Goal: Task Accomplishment & Management: Complete application form

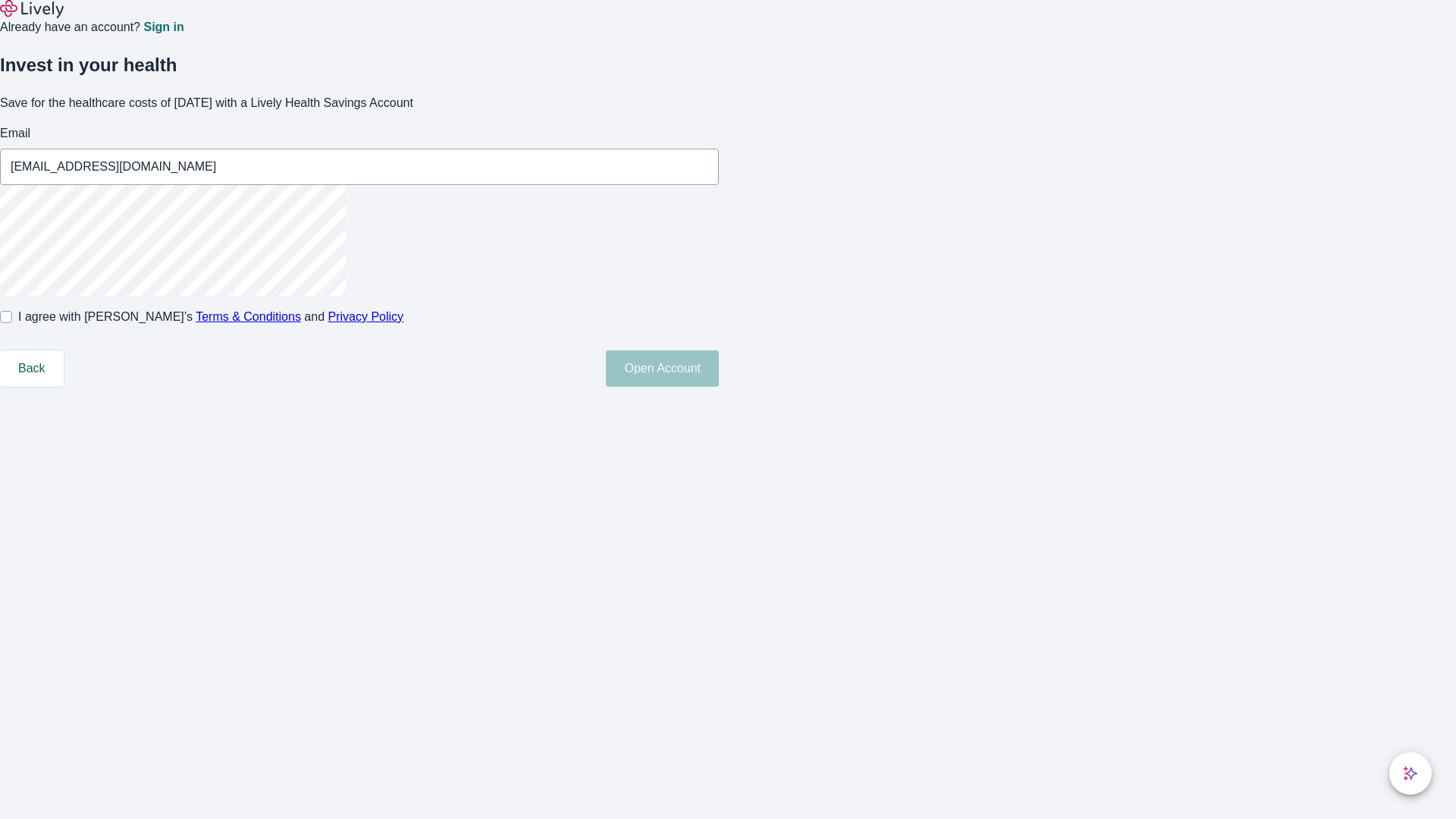
click at [12, 323] on input "I agree with Lively’s Terms & Conditions and Privacy Policy" at bounding box center [6, 317] width 12 height 12
checkbox input "true"
click at [719, 387] on button "Open Account" at bounding box center [662, 368] width 113 height 37
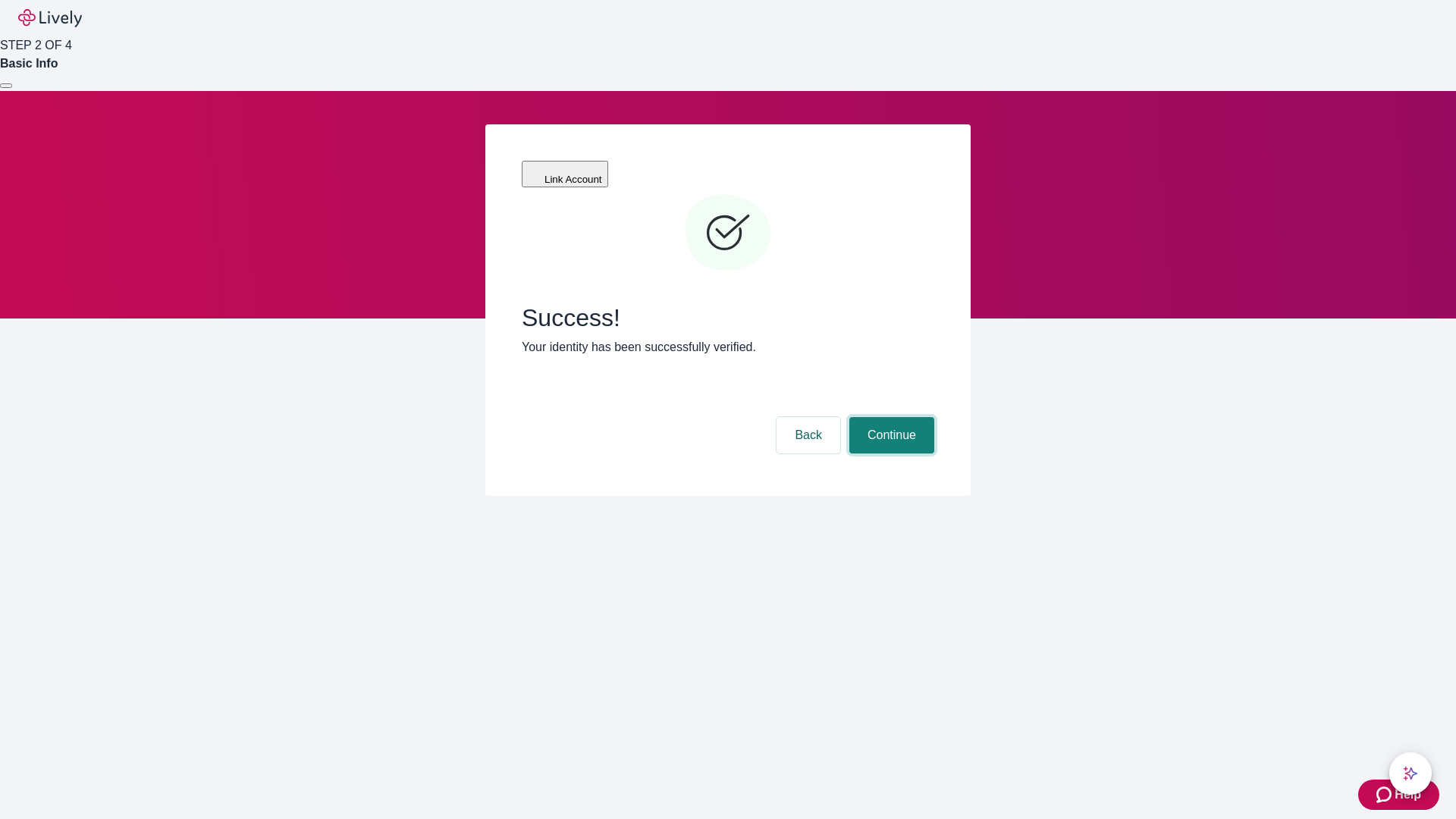
click at [889, 417] on button "Continue" at bounding box center [891, 435] width 85 height 37
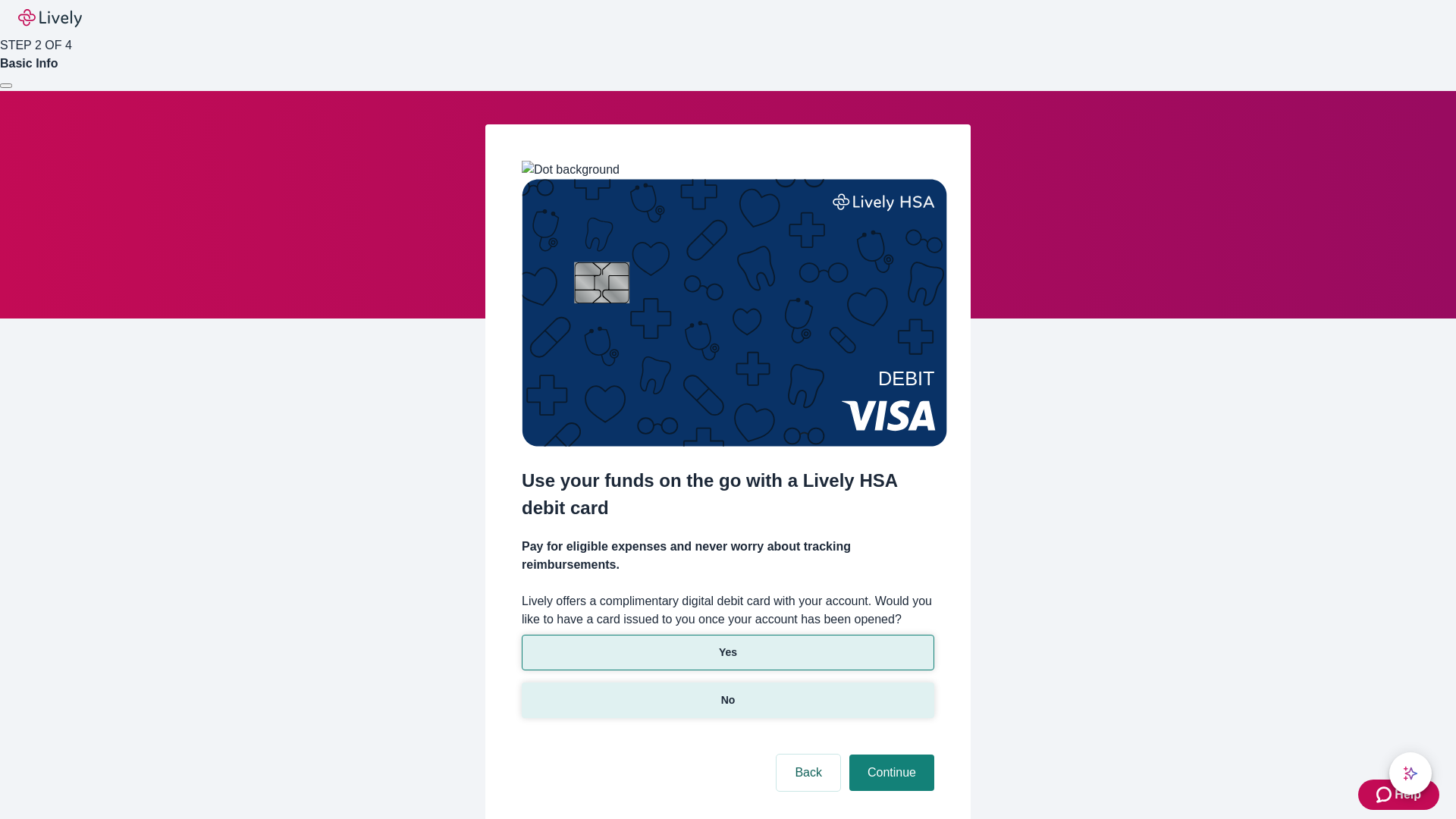
click at [727, 692] on p "No" at bounding box center [728, 700] width 15 height 16
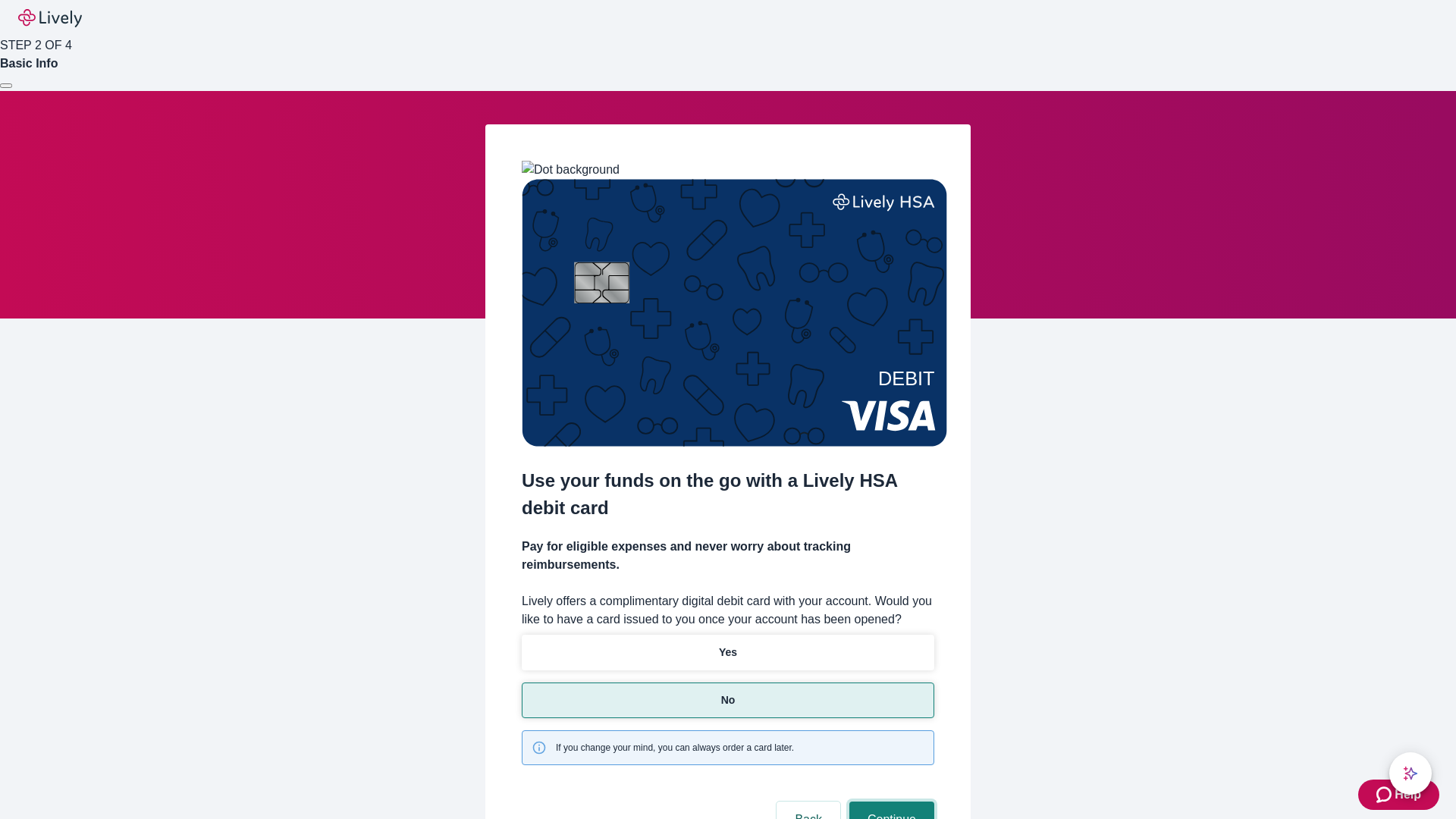
click at [889, 801] on button "Continue" at bounding box center [891, 819] width 85 height 37
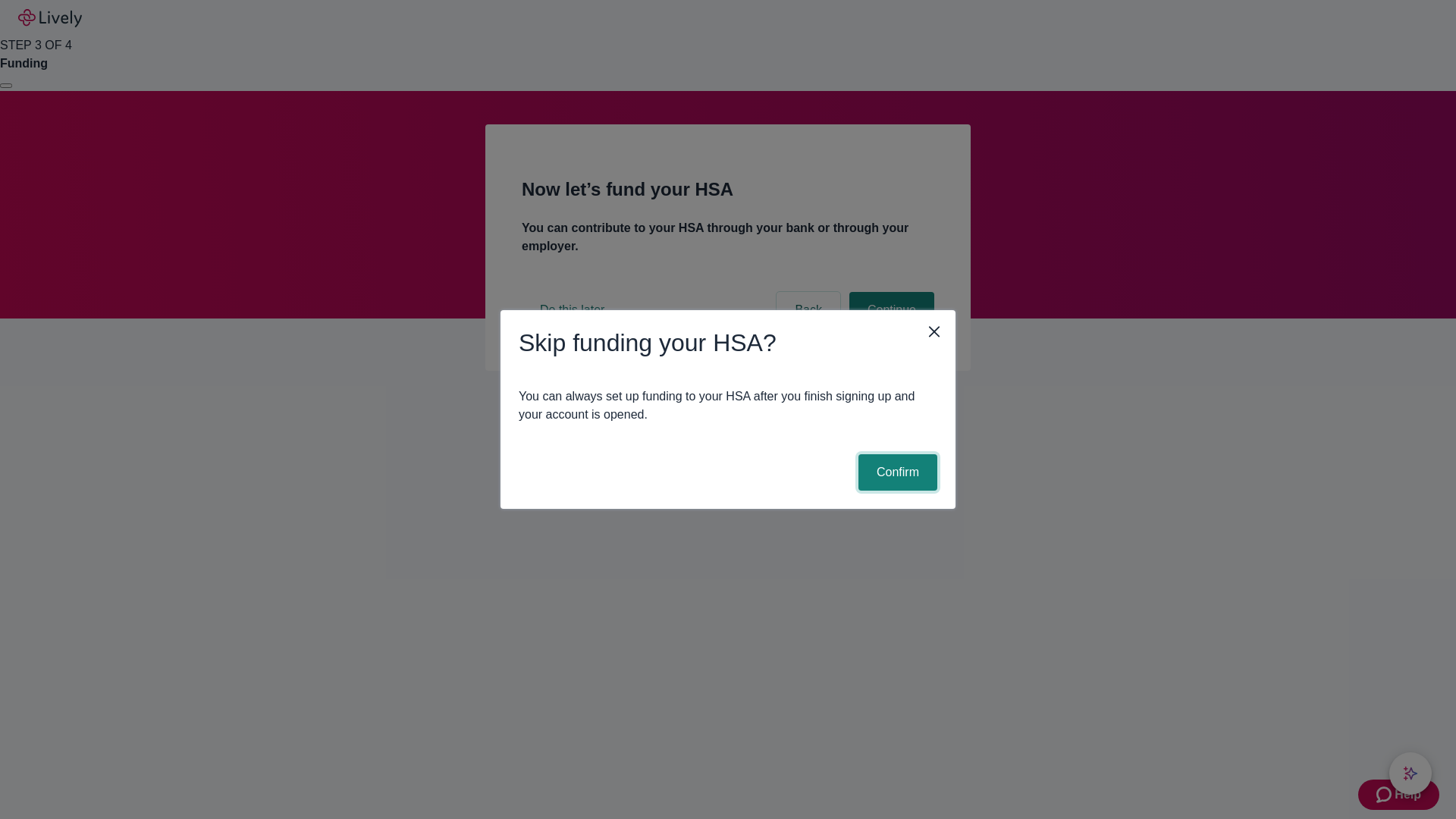
click at [895, 472] on button "Confirm" at bounding box center [898, 472] width 79 height 37
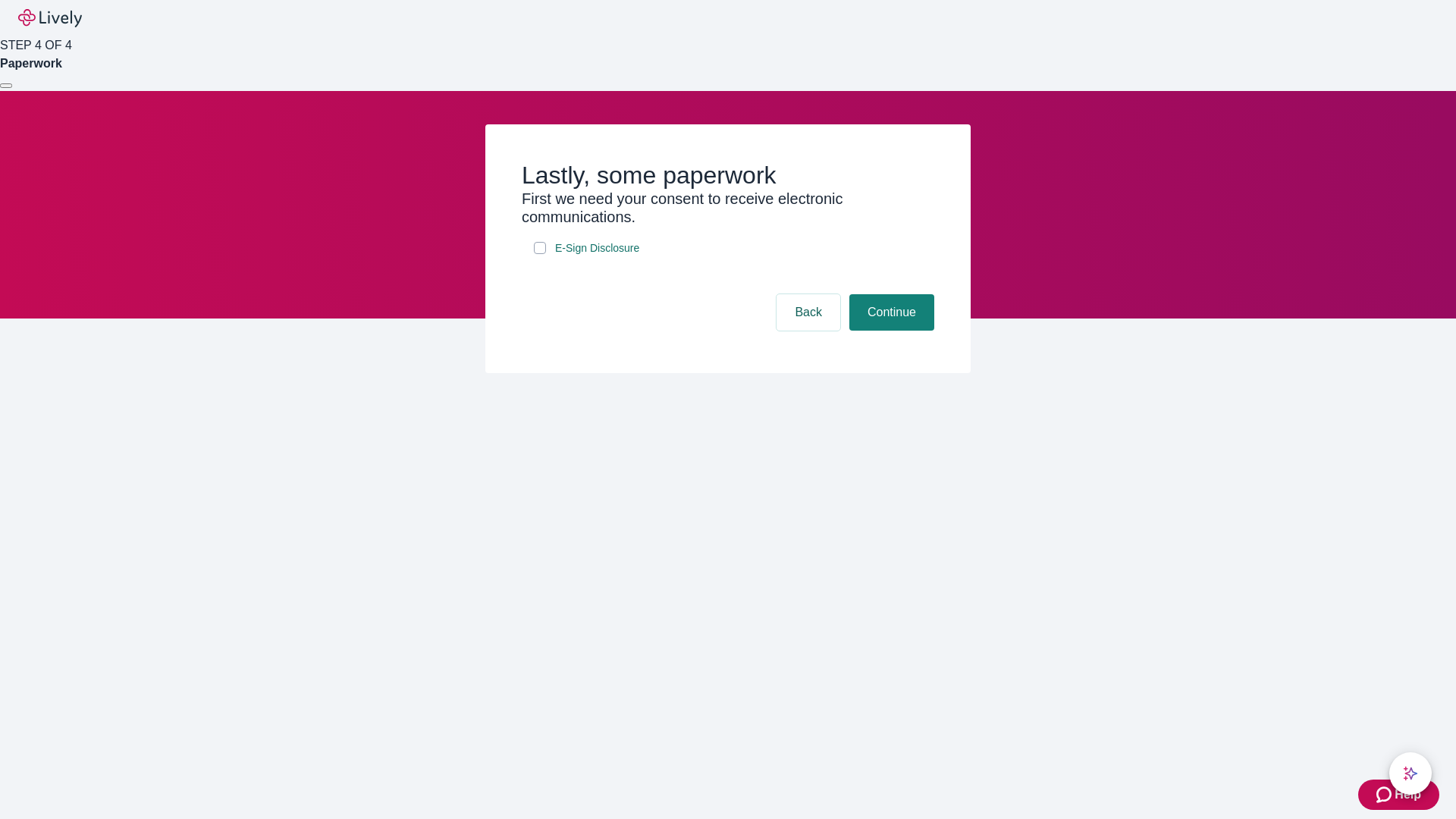
click at [540, 254] on input "E-Sign Disclosure" at bounding box center [540, 248] width 12 height 12
checkbox input "true"
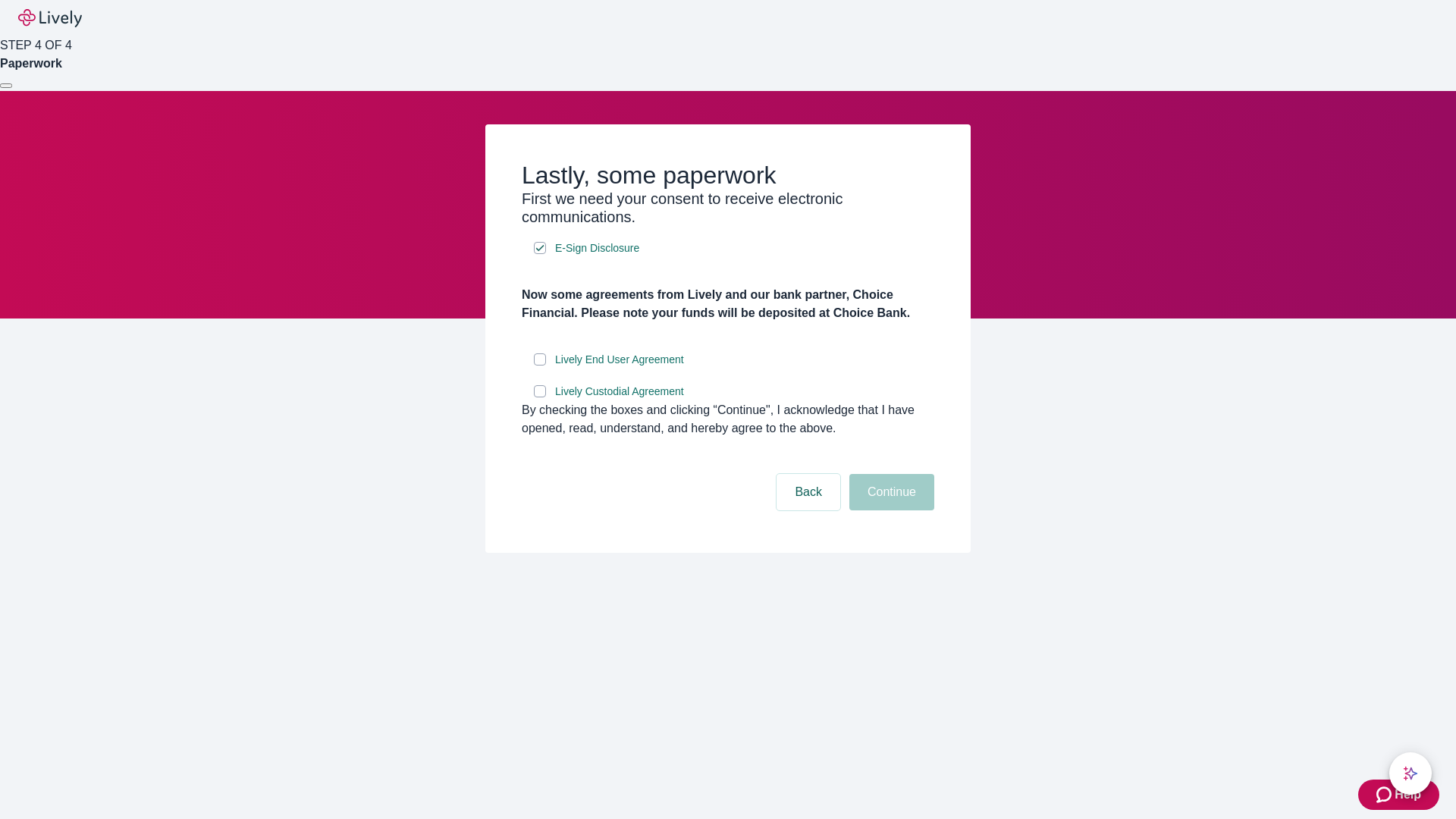
click at [540, 366] on input "Lively End User Agreement" at bounding box center [540, 359] width 12 height 12
checkbox input "true"
click at [540, 397] on input "Lively Custodial Agreement" at bounding box center [540, 391] width 12 height 12
checkbox input "true"
click at [889, 510] on button "Continue" at bounding box center [891, 492] width 85 height 37
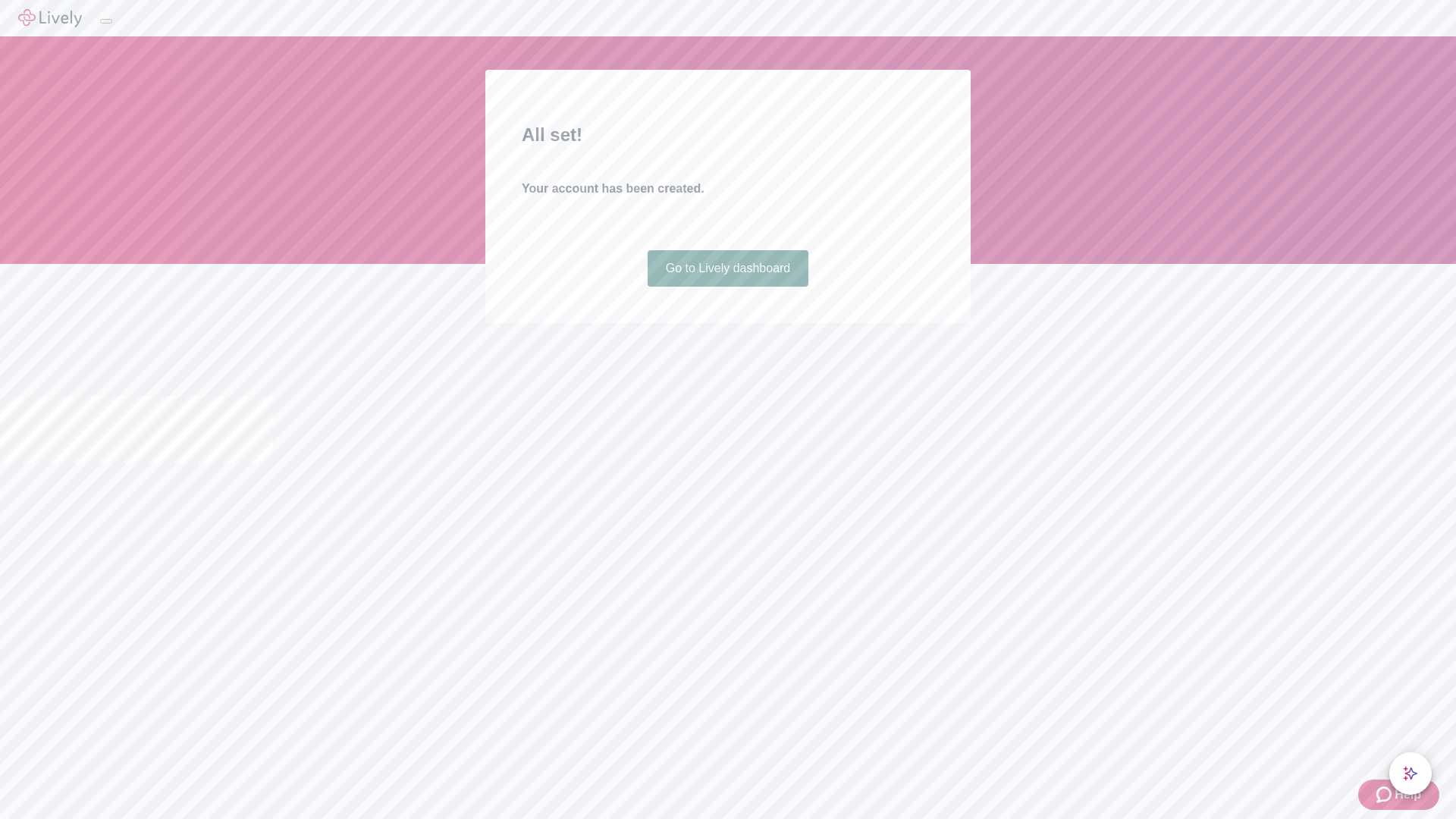
click at [727, 286] on link "Go to Lively dashboard" at bounding box center [729, 268] width 162 height 37
